Goal: Book appointment/travel/reservation

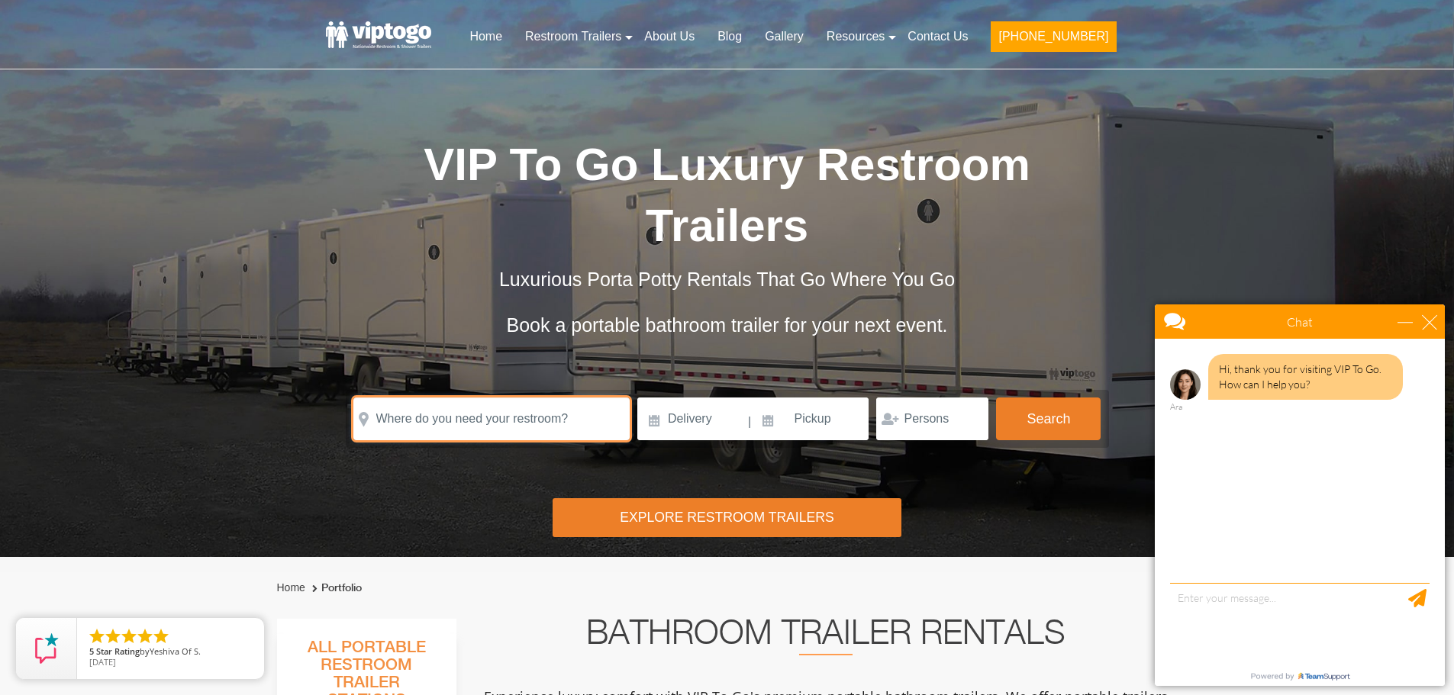
click at [544, 398] on input "text" at bounding box center [491, 419] width 276 height 43
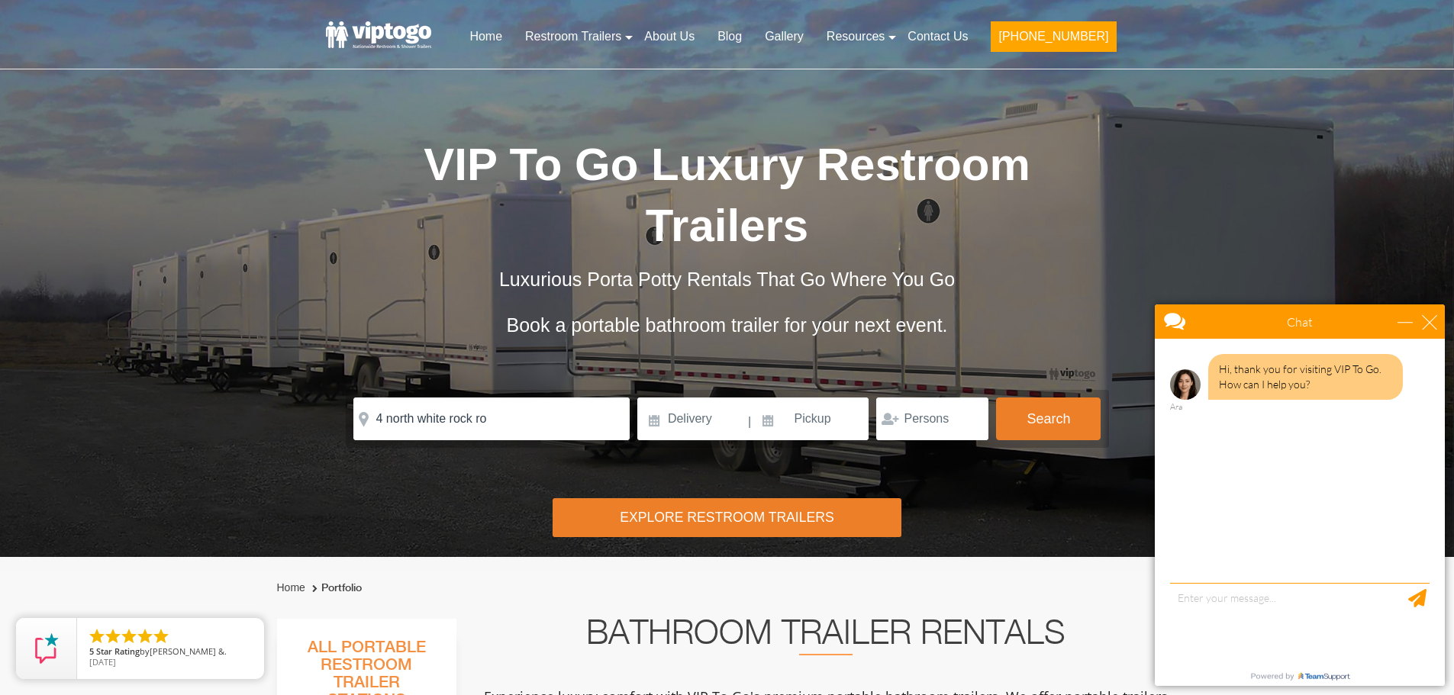
type input "[STREET_ADDRESS][PERSON_NAME]"
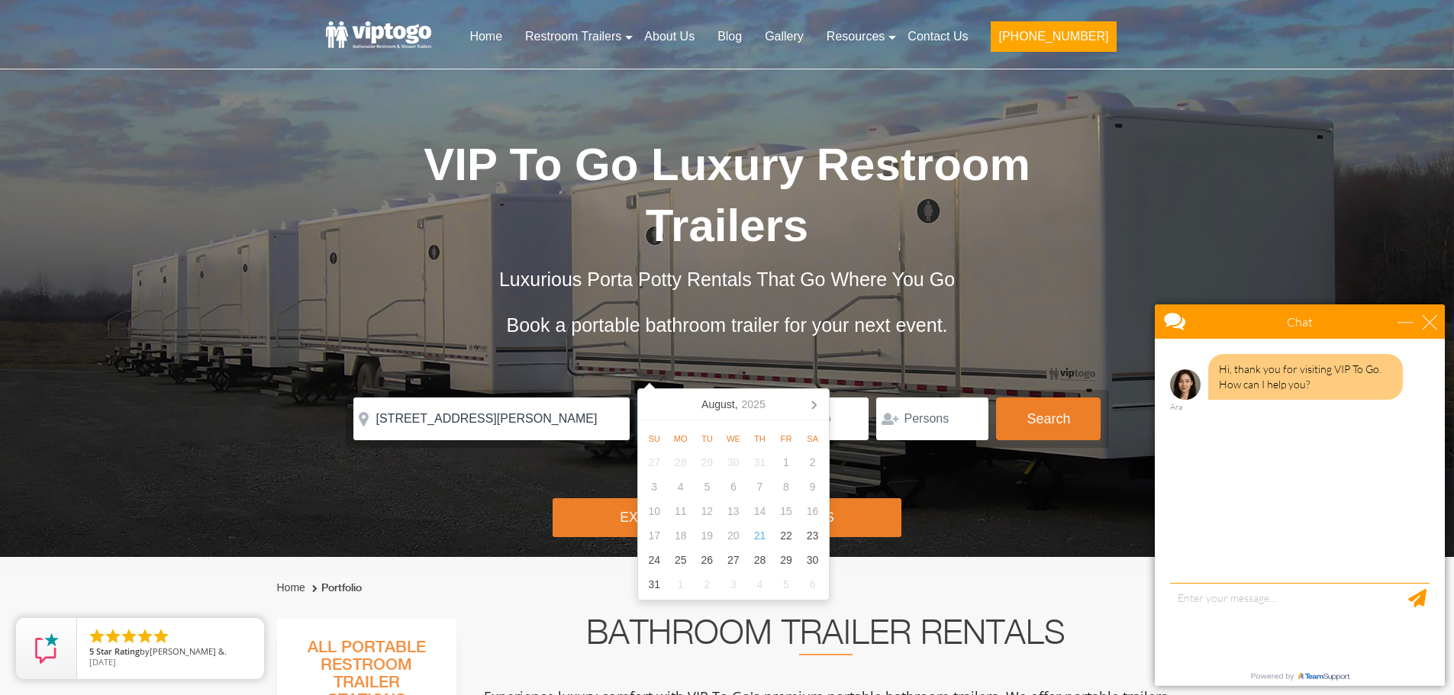
click at [681, 398] on input at bounding box center [691, 419] width 109 height 43
click at [817, 398] on icon at bounding box center [813, 404] width 24 height 24
click at [657, 400] on icon at bounding box center [653, 404] width 24 height 24
click at [806, 533] on div "27" at bounding box center [812, 536] width 27 height 24
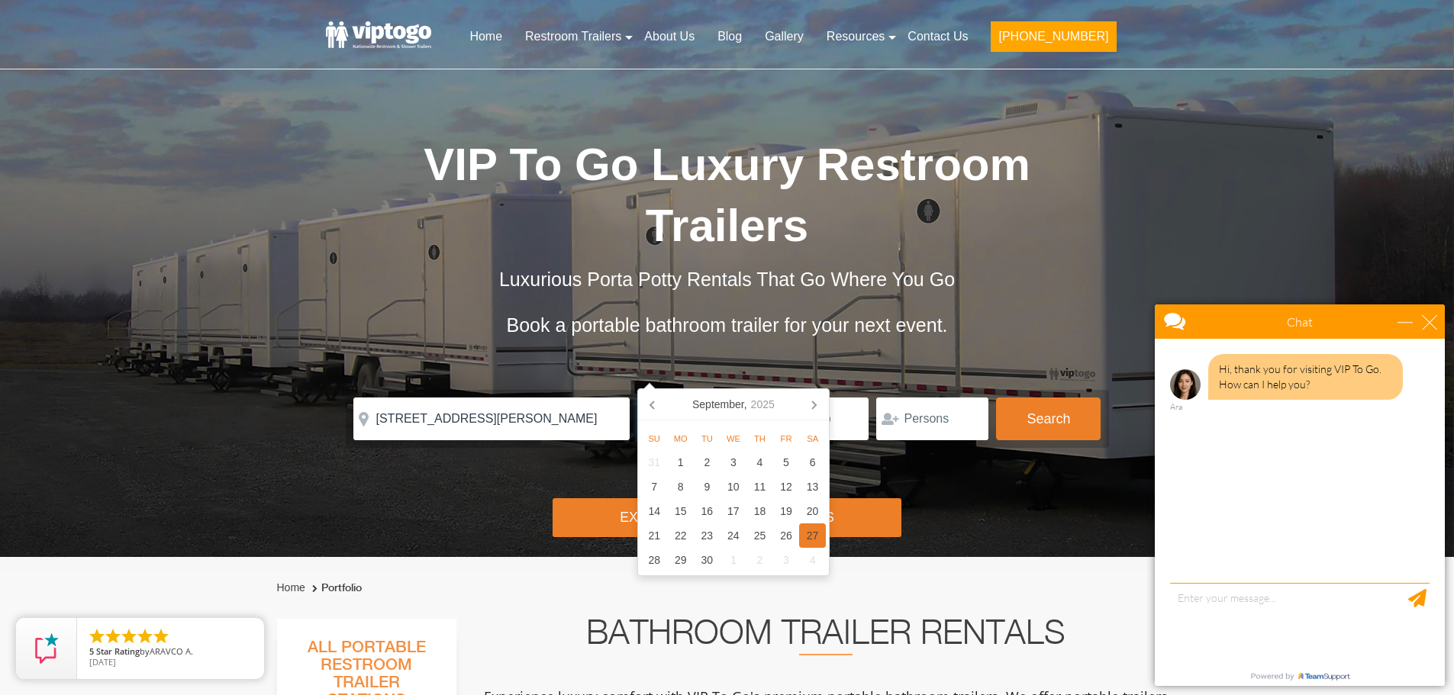
type input "[DATE]"
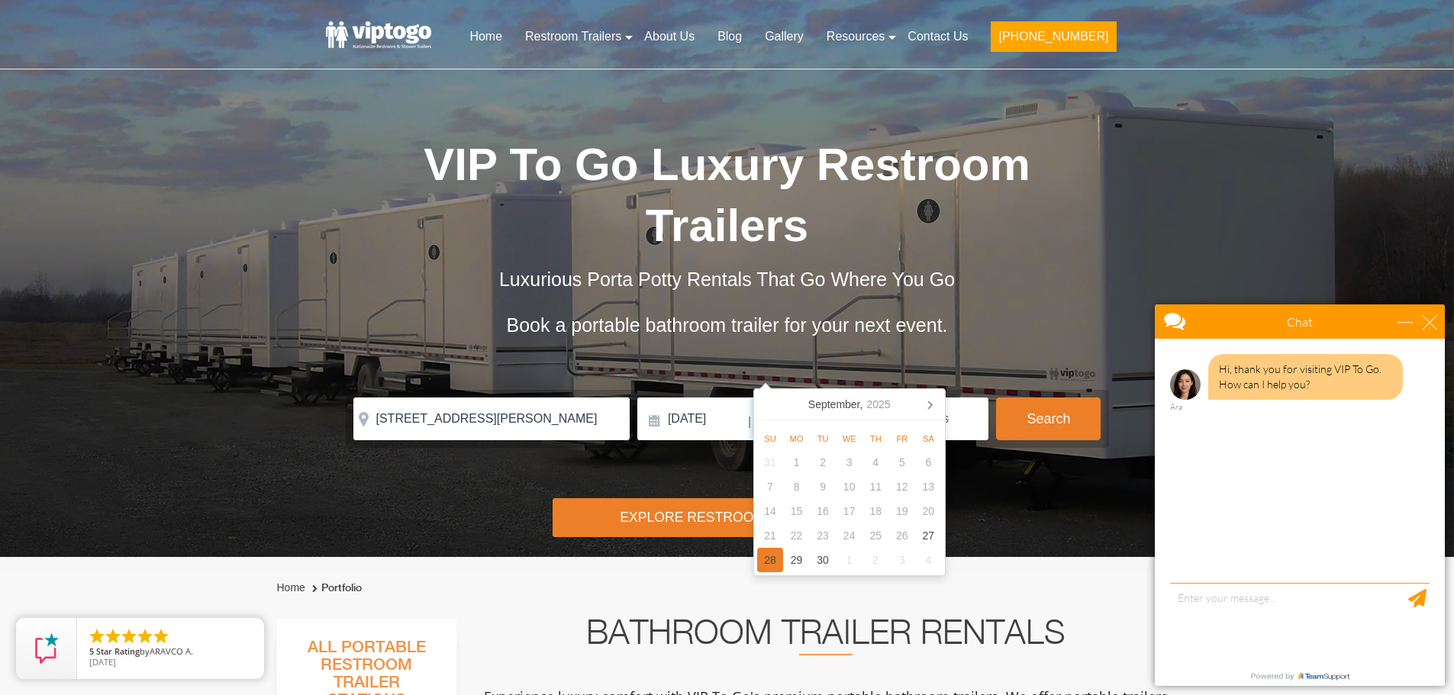
click at [774, 558] on div "28" at bounding box center [770, 560] width 27 height 24
type input "[DATE]"
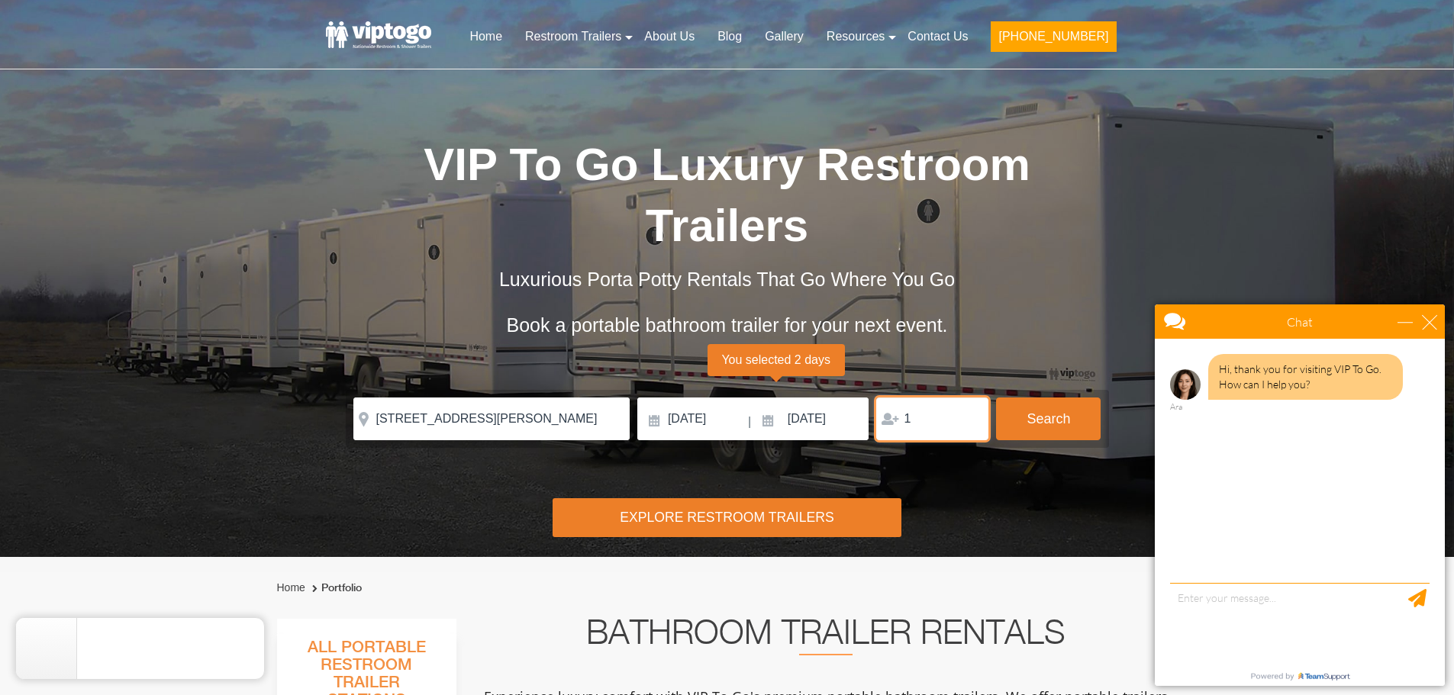
type input "1"
click at [969, 398] on input "1" at bounding box center [932, 419] width 112 height 43
click at [970, 398] on input "1" at bounding box center [932, 419] width 112 height 43
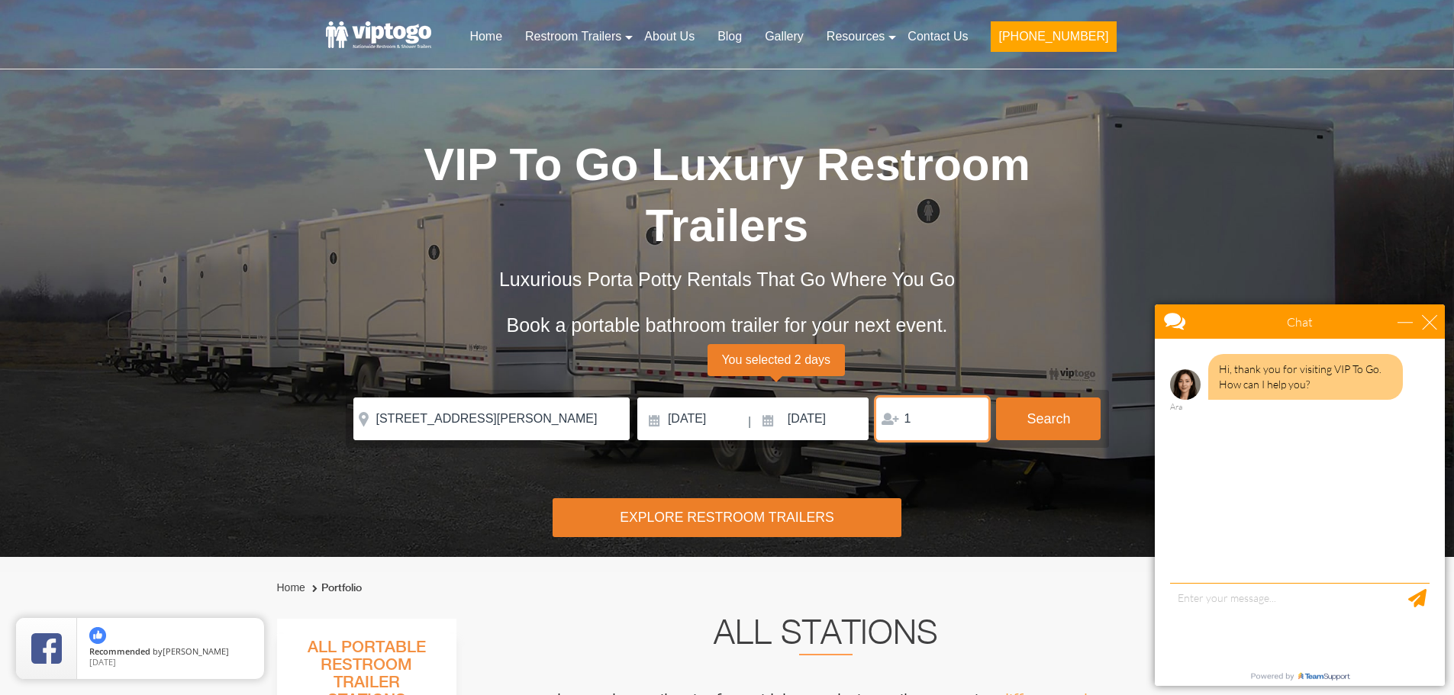
click at [921, 398] on input "1" at bounding box center [932, 419] width 112 height 43
drag, startPoint x: 916, startPoint y: 359, endPoint x: 891, endPoint y: 359, distance: 25.2
click at [891, 398] on div "1" at bounding box center [932, 419] width 112 height 43
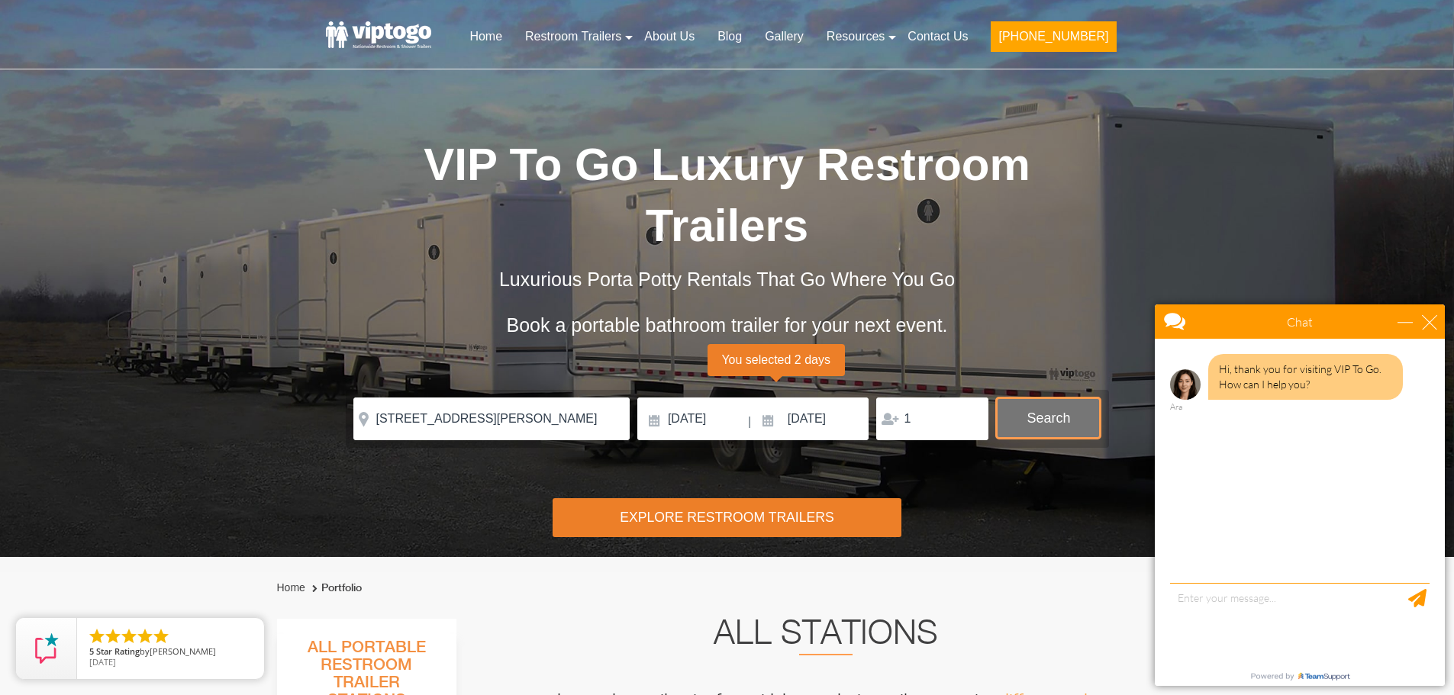
click at [1031, 398] on button "Search" at bounding box center [1048, 418] width 105 height 41
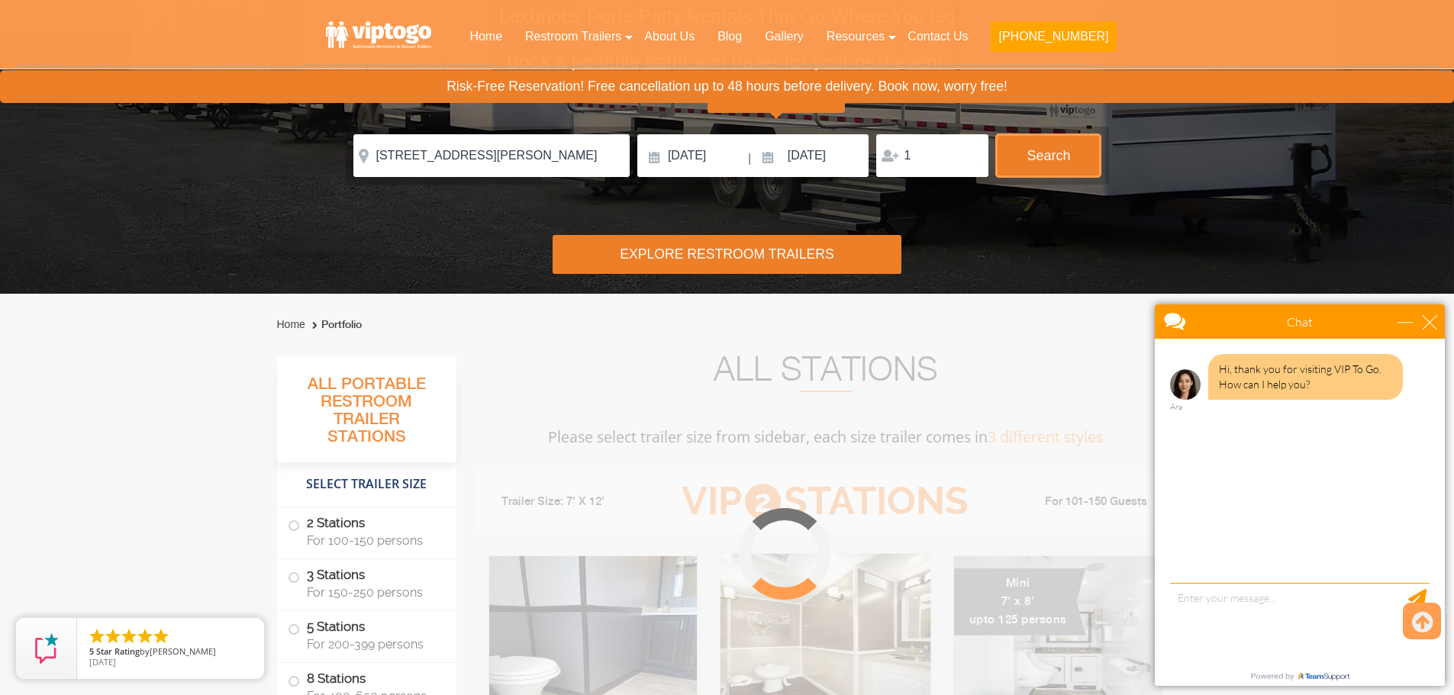
scroll to position [619, 0]
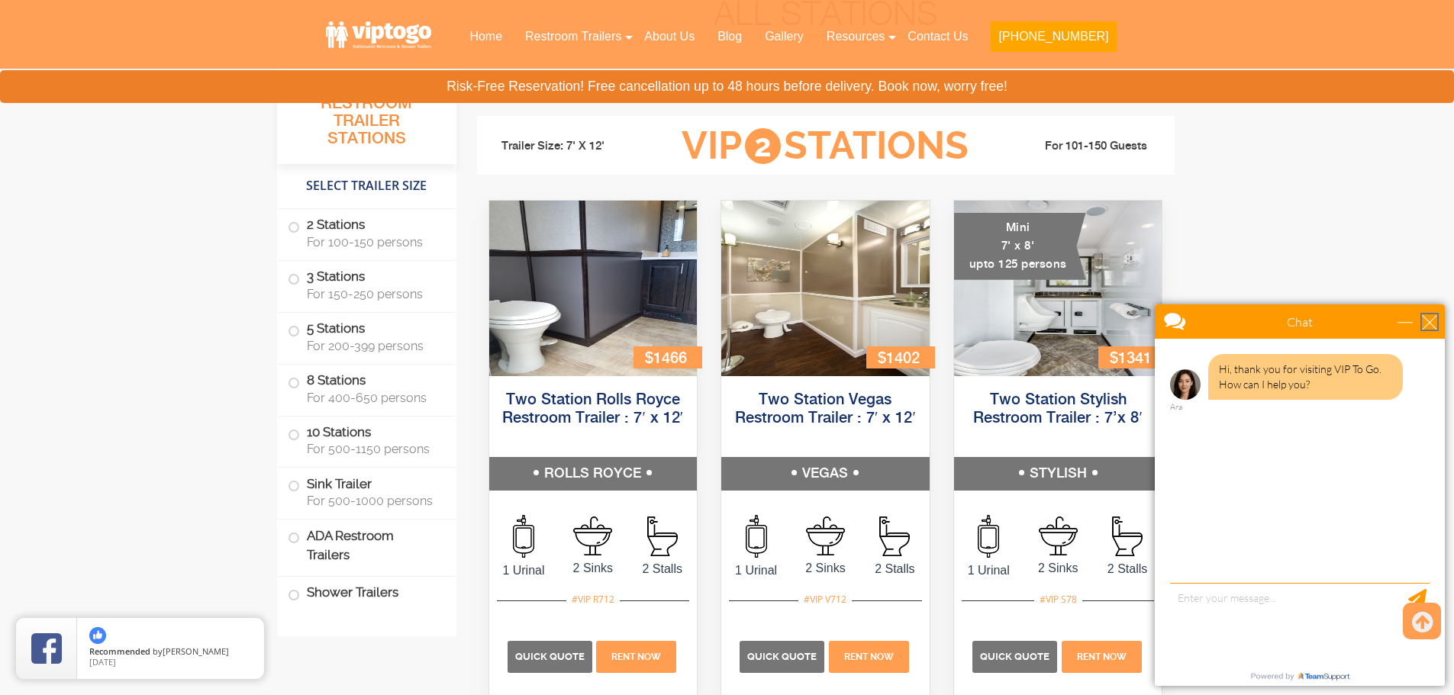
click at [1429, 318] on div "close" at bounding box center [1429, 321] width 15 height 15
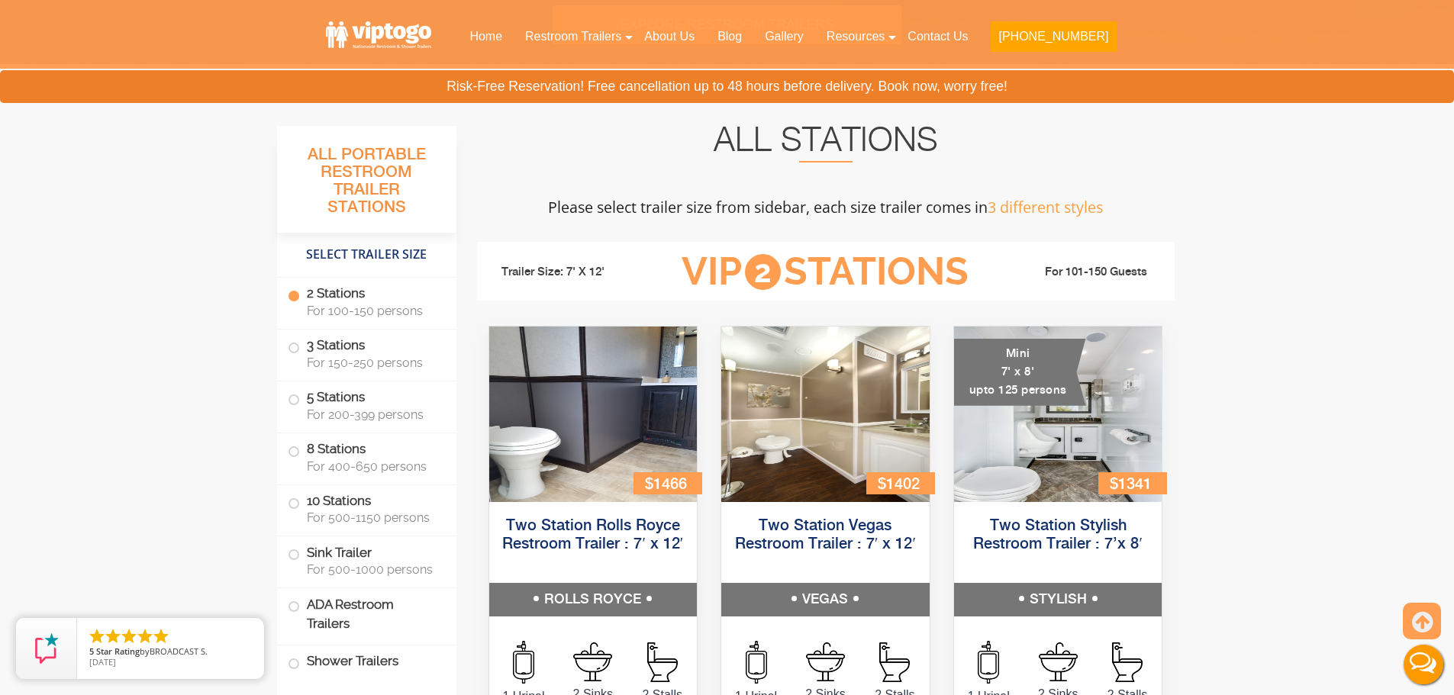
scroll to position [466, 0]
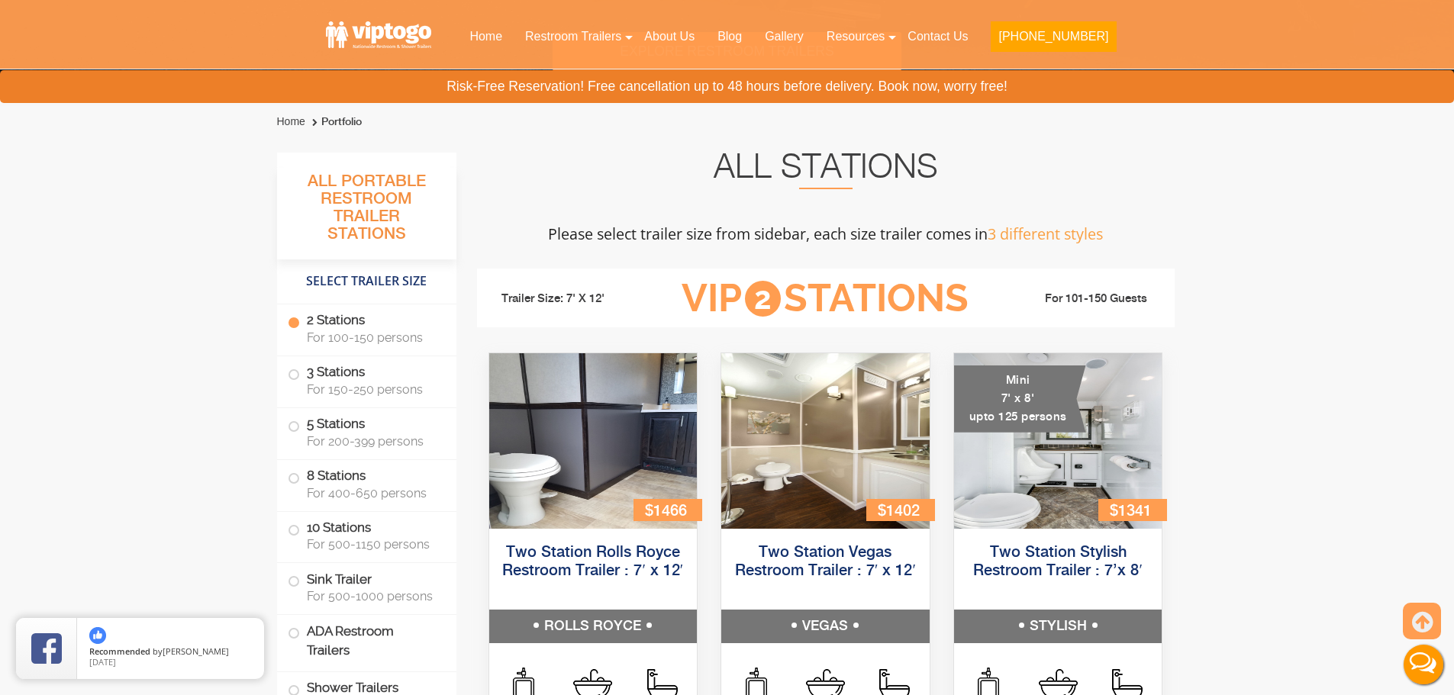
click at [408, 320] on label "2 Stations For 100-150 persons" at bounding box center [367, 328] width 158 height 47
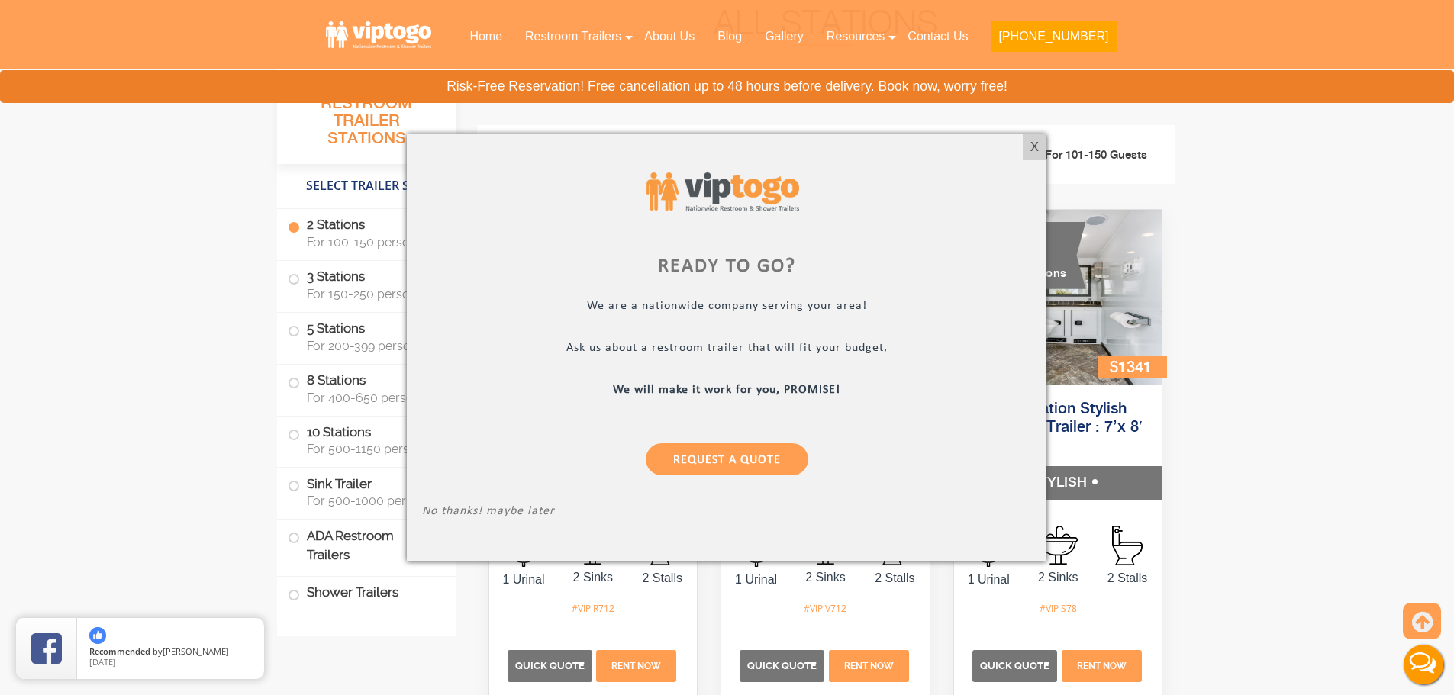
scroll to position [674, 0]
